Goal: Information Seeking & Learning: Find contact information

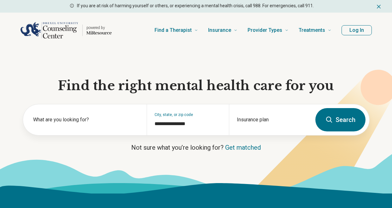
scroll to position [89, 0]
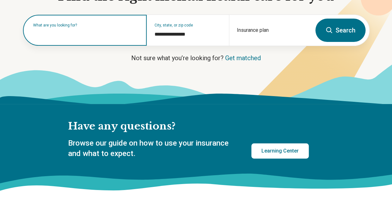
click at [119, 36] on input "text" at bounding box center [86, 34] width 106 height 8
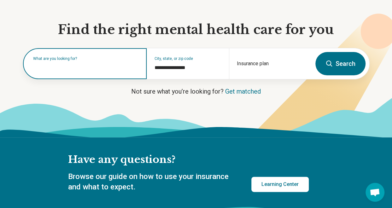
scroll to position [26, 0]
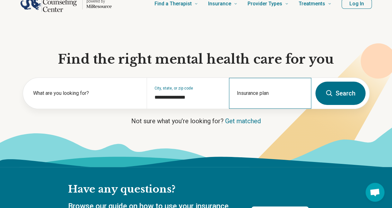
click at [257, 104] on div "Insurance plan" at bounding box center [270, 93] width 82 height 31
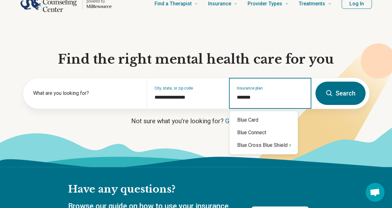
type input "********"
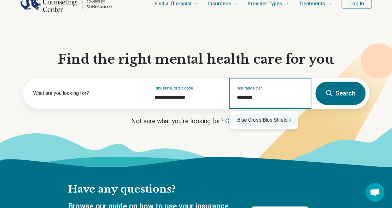
click at [262, 120] on div "Blue Cross Blue Shield" at bounding box center [263, 120] width 68 height 13
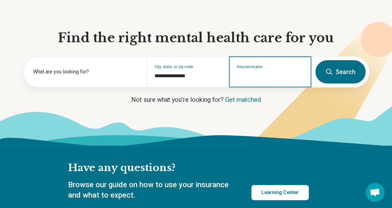
scroll to position [63, 0]
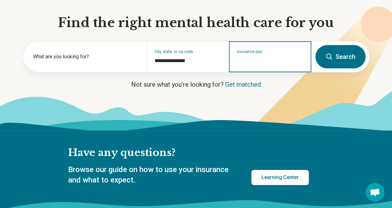
click at [271, 62] on input "Insurance plan" at bounding box center [270, 61] width 67 height 8
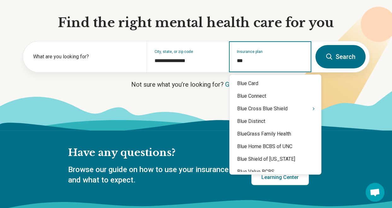
type input "****"
click at [281, 109] on div "Blue Cross Blue Shield" at bounding box center [274, 108] width 91 height 13
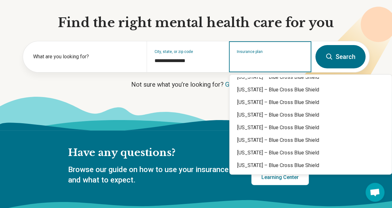
scroll to position [315, 0]
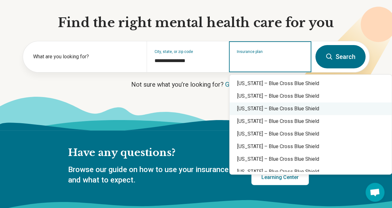
click at [286, 107] on div "New Jersey – Blue Cross Blue Shield" at bounding box center [310, 108] width 162 height 13
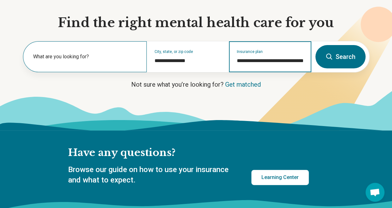
type input "**********"
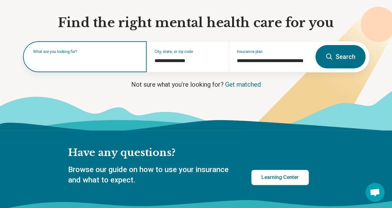
click at [114, 64] on div "What are you looking for?" at bounding box center [84, 56] width 123 height 31
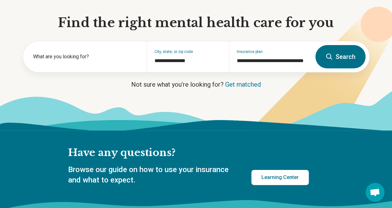
click at [343, 58] on button "Search" at bounding box center [340, 56] width 50 height 23
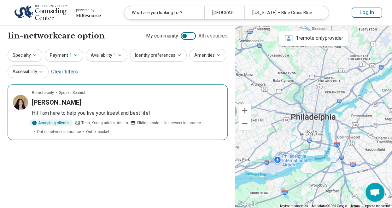
click at [134, 112] on p "Hi! I am here to help you live your truest and best life!" at bounding box center [127, 113] width 190 height 8
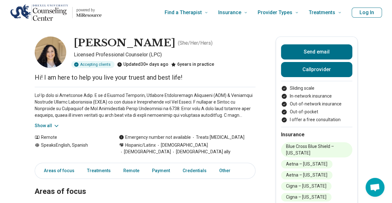
click at [54, 122] on div "Show all" at bounding box center [145, 108] width 221 height 42
click at [61, 126] on div "Show all" at bounding box center [145, 108] width 221 height 42
click at [57, 127] on icon at bounding box center [56, 126] width 6 height 6
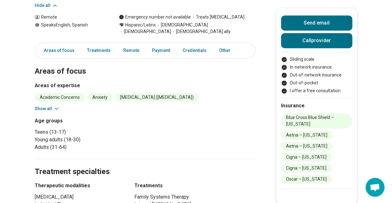
scroll to position [221, 0]
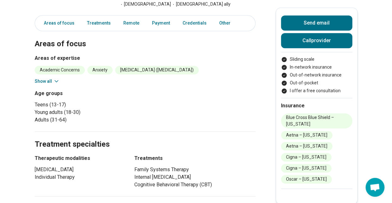
click at [51, 78] on button "Show all" at bounding box center [47, 81] width 25 height 7
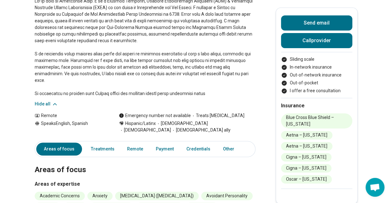
scroll to position [0, 0]
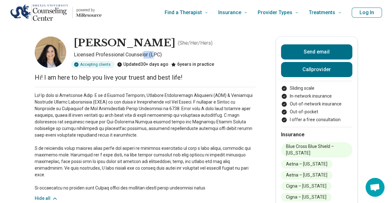
click at [145, 52] on p "Licensed Professional Counselor (LPC)" at bounding box center [164, 55] width 181 height 8
drag, startPoint x: 145, startPoint y: 52, endPoint x: 164, endPoint y: 55, distance: 19.7
click at [164, 55] on p "Licensed Professional Counselor (LPC)" at bounding box center [164, 55] width 181 height 8
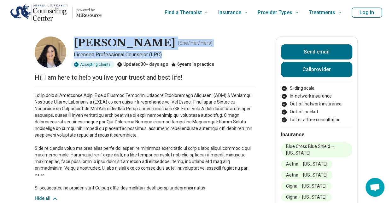
drag, startPoint x: 164, startPoint y: 55, endPoint x: 78, endPoint y: 46, distance: 87.2
click at [78, 46] on div "[PERSON_NAME] ( She/Her/Hers ) Licensed Professional Counselor (LPC) Accepting …" at bounding box center [145, 53] width 221 height 32
copy div "[PERSON_NAME] ( She/Her/Hers ) Licensed Professional Counselor (LPC)"
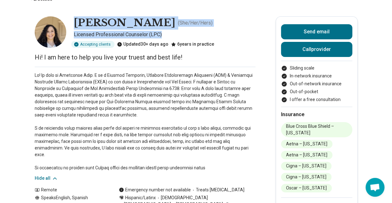
scroll to position [20, 0]
click at [164, 32] on p "Licensed Professional Counselor (LPC)" at bounding box center [164, 35] width 181 height 8
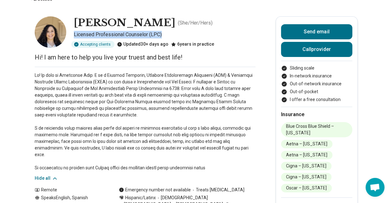
drag, startPoint x: 164, startPoint y: 35, endPoint x: 77, endPoint y: 37, distance: 87.0
click at [77, 37] on p "Licensed Professional Counselor (LPC)" at bounding box center [164, 35] width 181 height 8
copy p "Licensed Professional Counselor (LPC)"
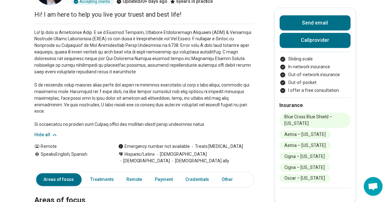
scroll to position [0, 0]
